Goal: Transaction & Acquisition: Purchase product/service

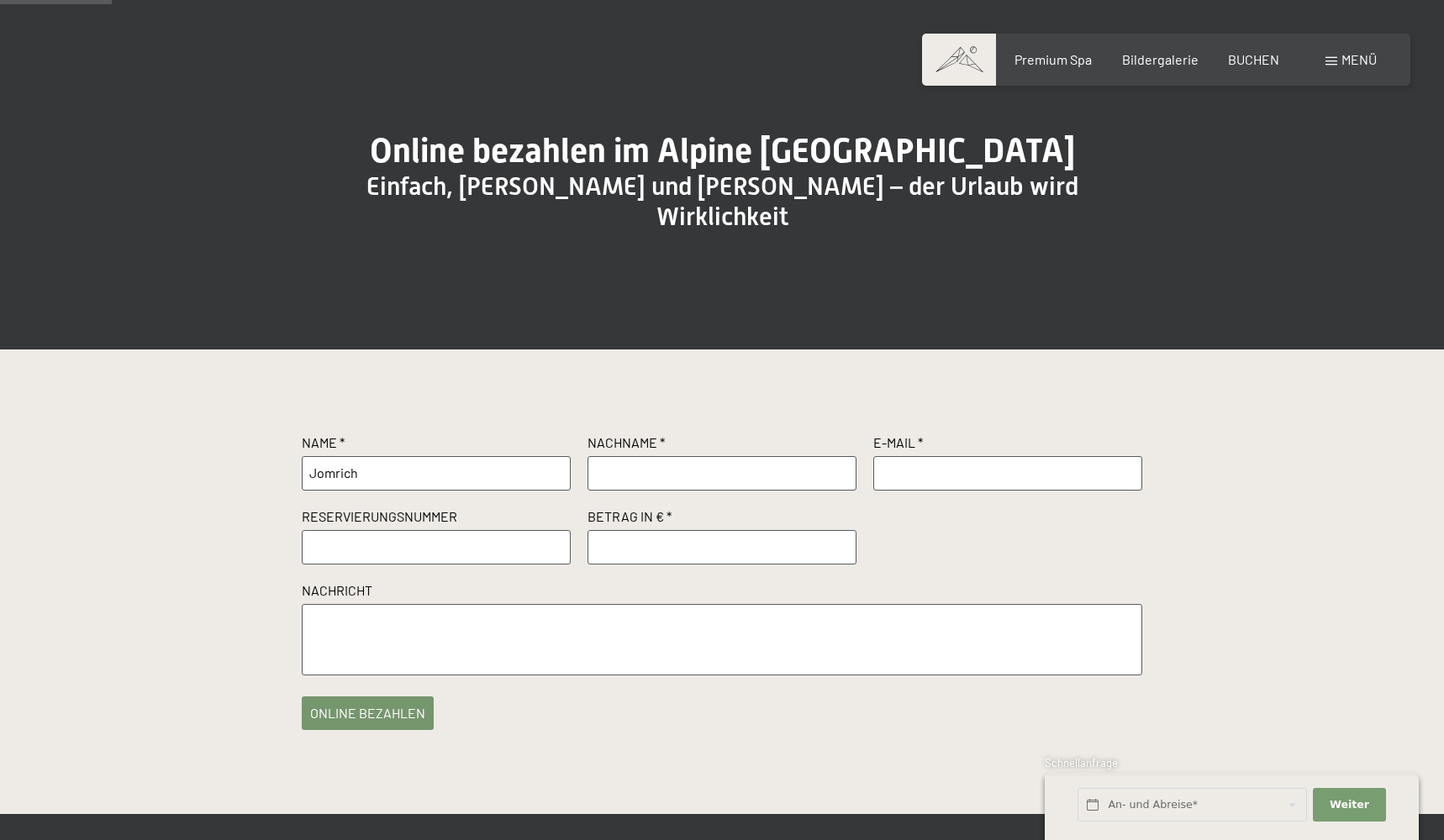
click at [402, 489] on input "Jomrich" at bounding box center [435, 473] width 269 height 33
type input "Tobias"
type input "Jomrich"
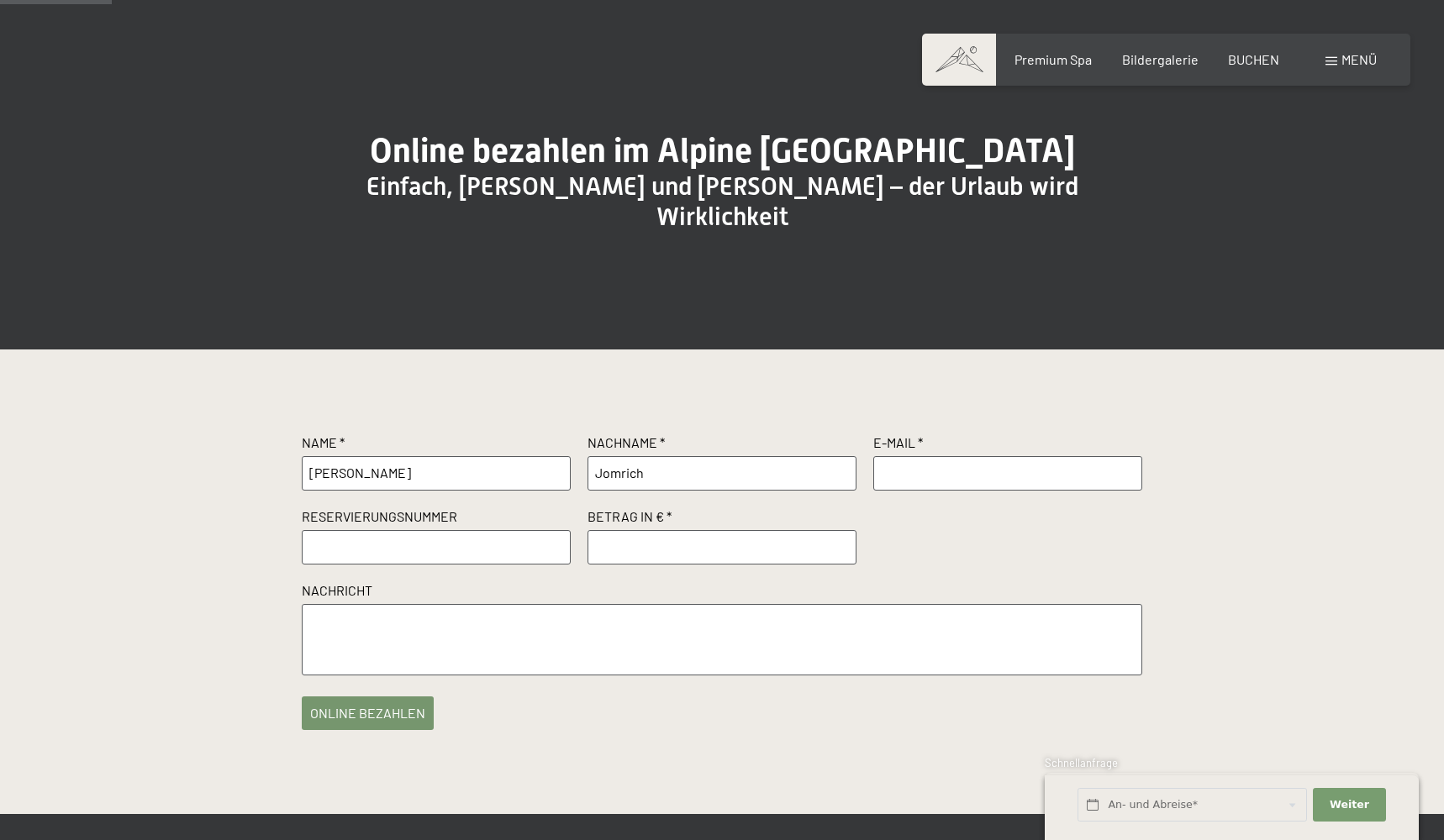
type input "tobias@jomrich.de"
click at [362, 558] on input "text" at bounding box center [435, 547] width 269 height 33
paste input "R11630/2024"
type input "R11630/2024"
click at [618, 564] on input "number" at bounding box center [721, 547] width 269 height 33
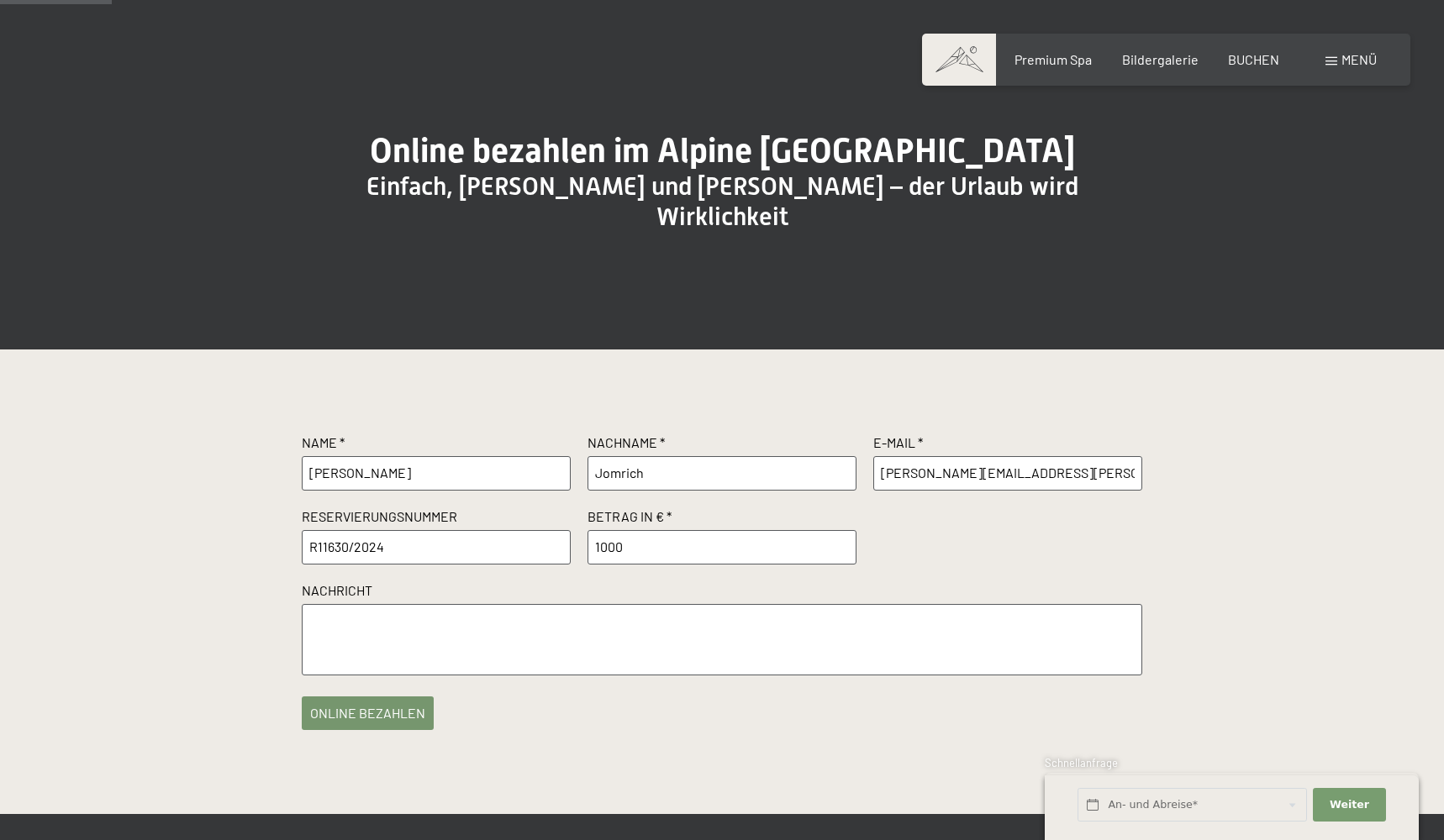
type input "1000"
click at [509, 655] on textarea at bounding box center [721, 640] width 840 height 72
click at [703, 743] on div "Name * Tobias Nachname * Jomrich E-Mail * tobias@jomrich.de Reservierungsnummer…" at bounding box center [722, 582] width 1444 height 465
click at [357, 718] on button "online bezahlen" at bounding box center [367, 709] width 132 height 33
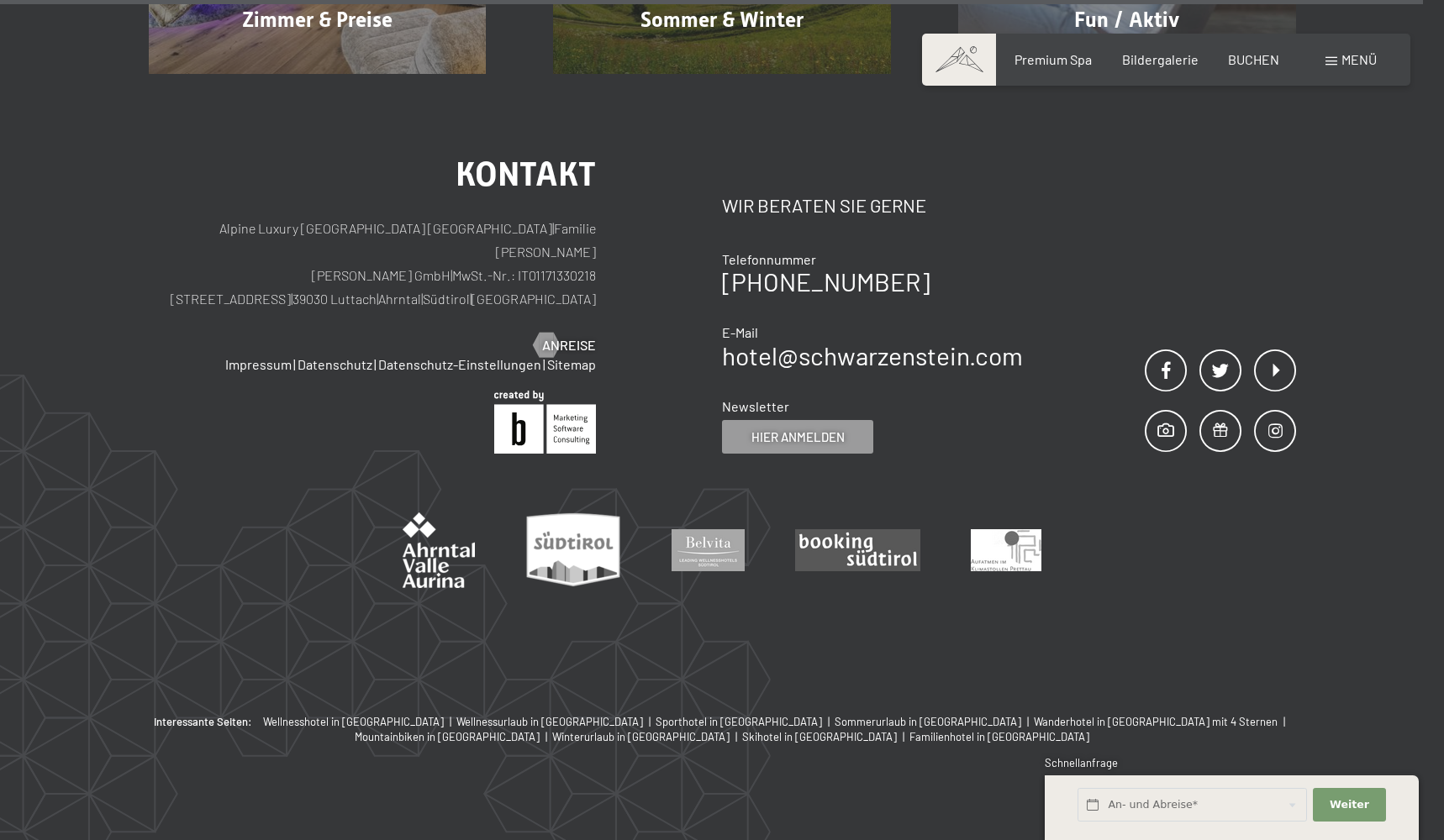
scroll to position [1450, 0]
